Goal: Task Accomplishment & Management: Manage account settings

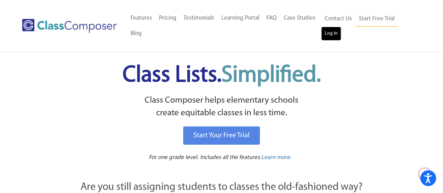
click at [330, 30] on link "Log In" at bounding box center [331, 34] width 20 height 14
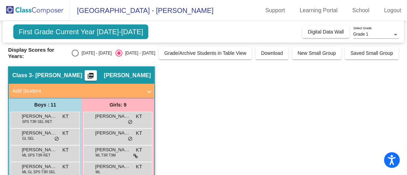
click at [79, 57] on div "Select an option" at bounding box center [75, 53] width 7 height 7
click at [75, 57] on input "[DATE] - [DATE]" at bounding box center [75, 57] width 0 height 0
radio input "true"
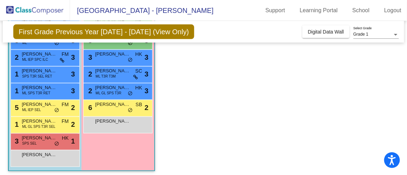
scroll to position [132, 0]
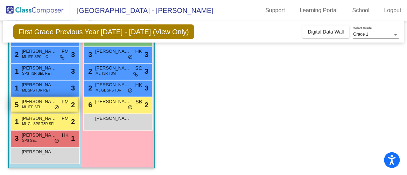
click at [22, 100] on span "[PERSON_NAME]" at bounding box center [39, 101] width 35 height 7
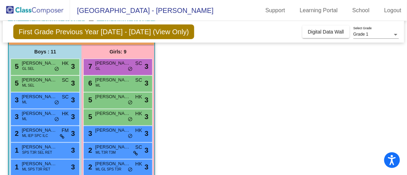
scroll to position [55, 0]
